Goal: Transaction & Acquisition: Purchase product/service

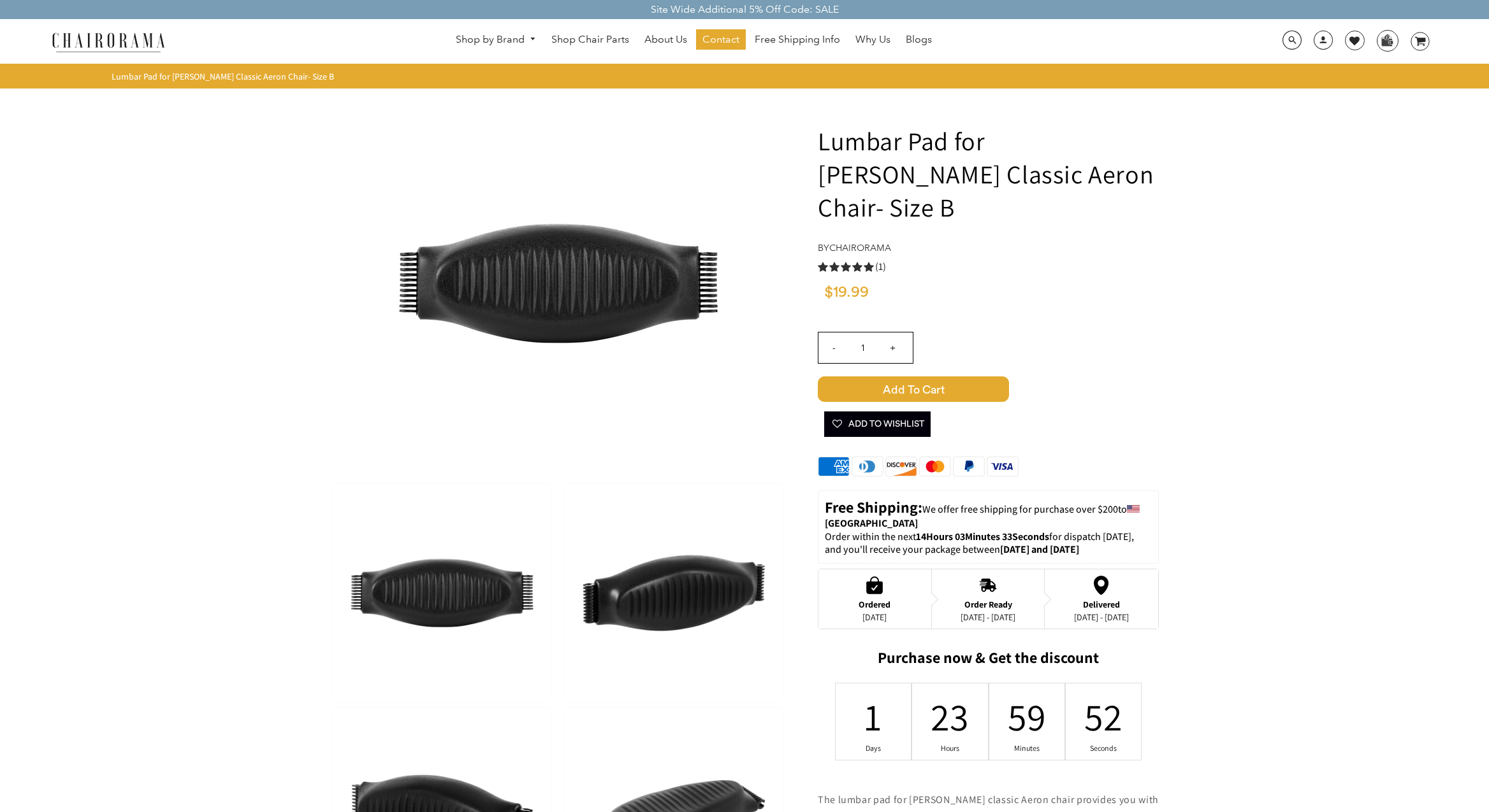
click at [893, 332] on input "+" at bounding box center [893, 348] width 31 height 31
type input "2"
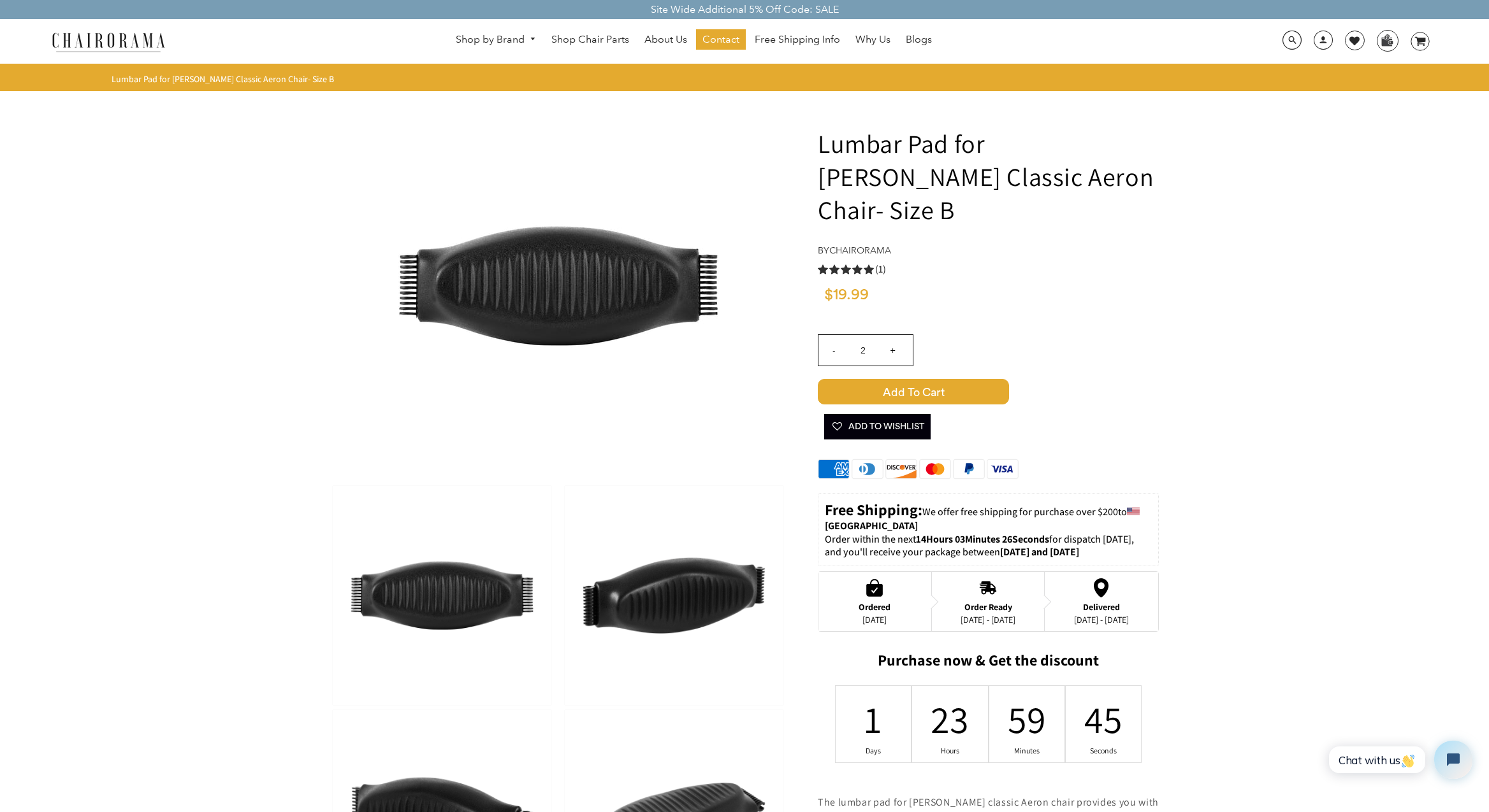
click at [947, 379] on span "Add to Cart" at bounding box center [913, 392] width 191 height 25
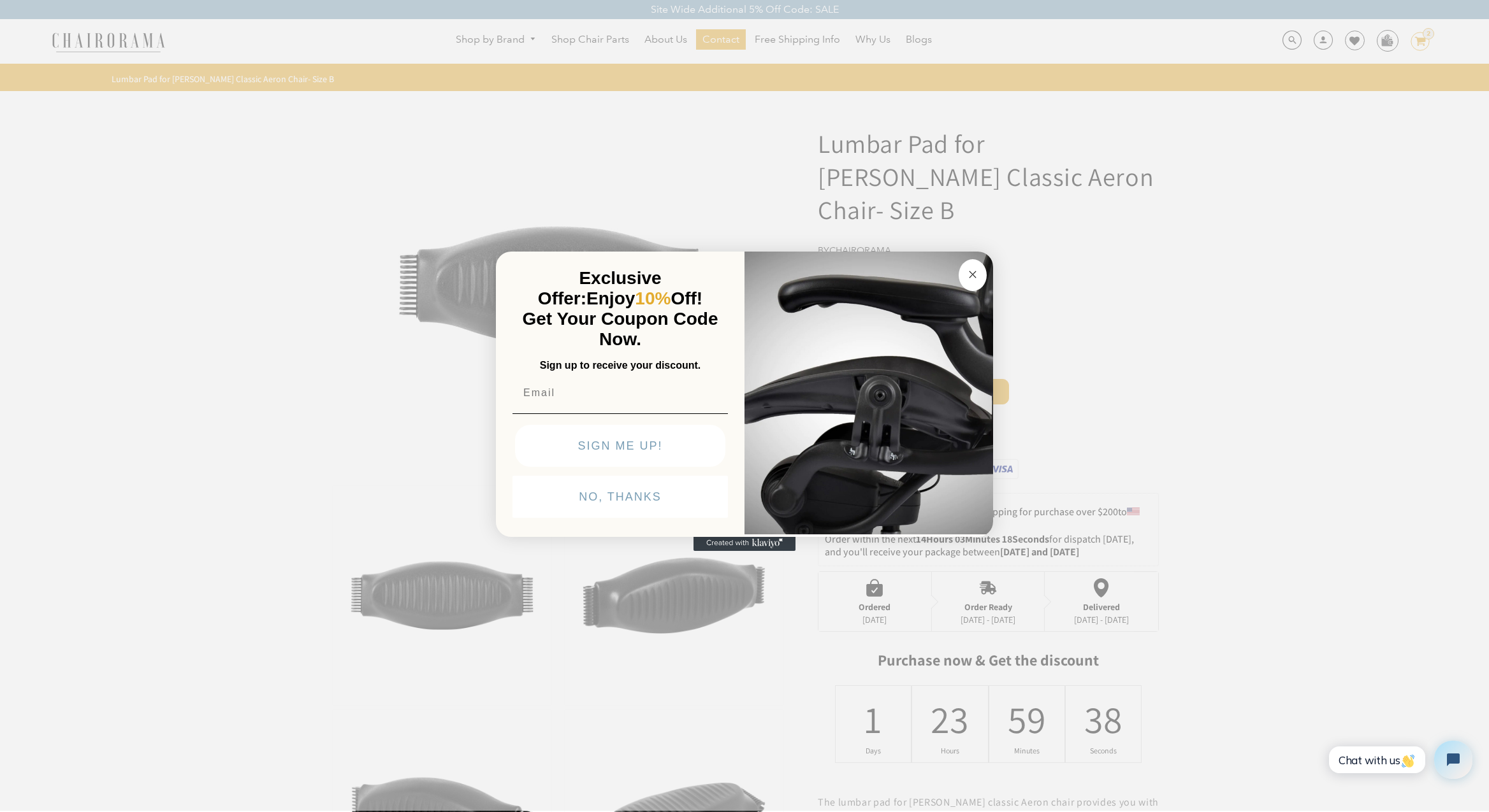
click at [977, 274] on circle "Close dialog" at bounding box center [973, 274] width 15 height 15
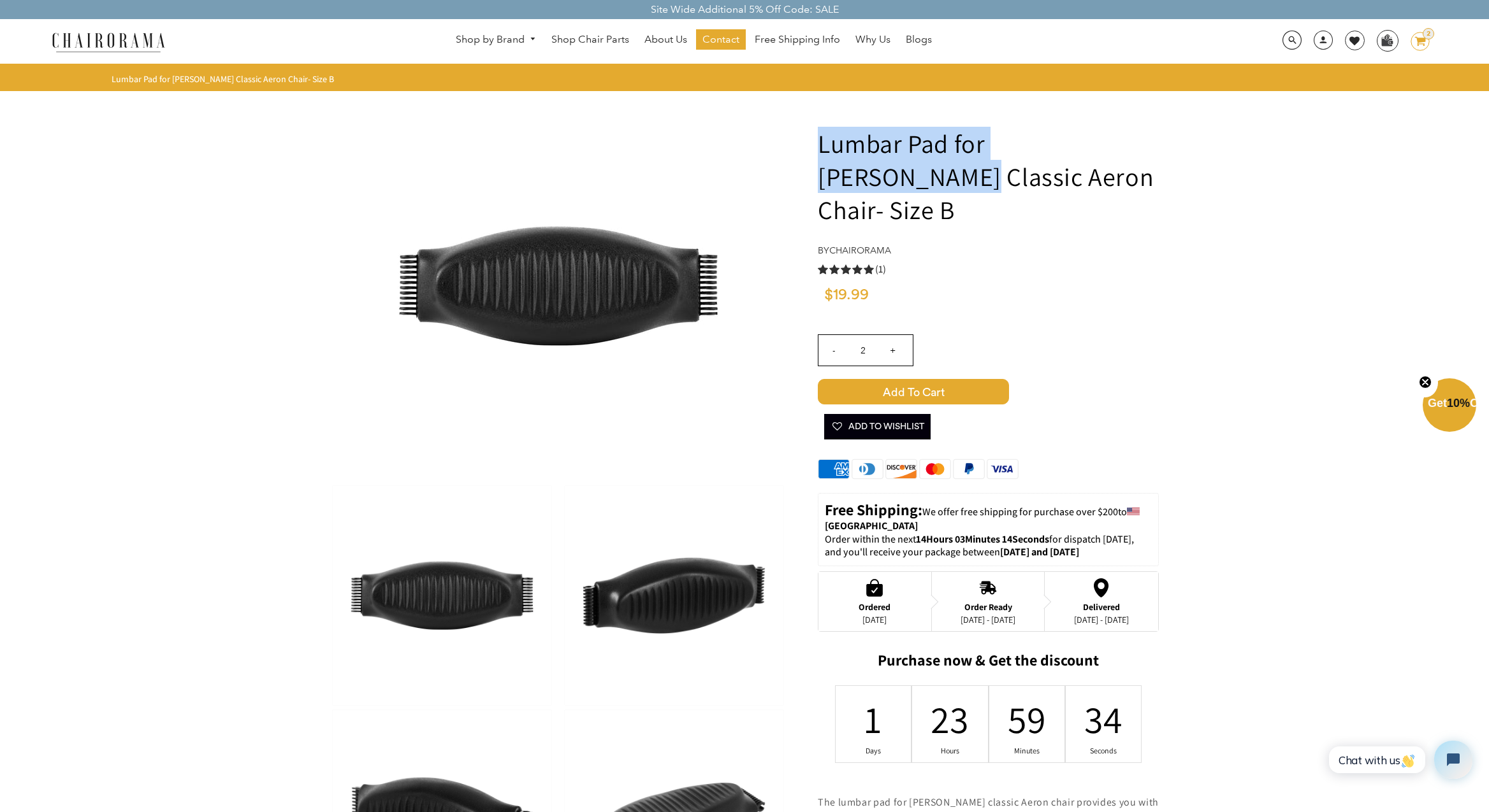
drag, startPoint x: 820, startPoint y: 145, endPoint x: 1148, endPoint y: 137, distance: 328.1
click at [1148, 137] on h1 "Lumbar Pad for [PERSON_NAME] Classic Aeron Chair- Size B" at bounding box center [988, 176] width 341 height 99
copy h1 "Lumbar Pad for [PERSON_NAME]"
